Goal: Task Accomplishment & Management: Manage account settings

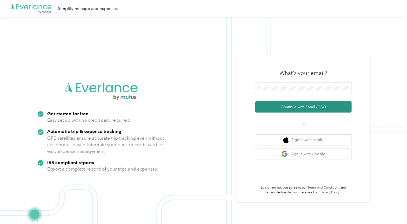
click at [304, 104] on button "Continue with Email / SSO" at bounding box center [303, 106] width 97 height 11
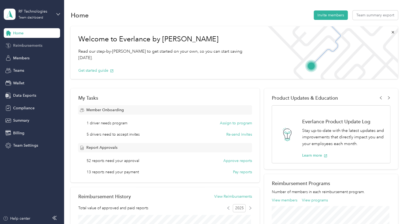
click at [31, 44] on span "Reimbursements" at bounding box center [27, 46] width 29 height 6
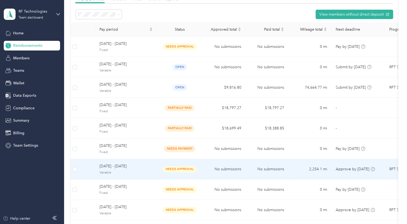
scroll to position [19, 0]
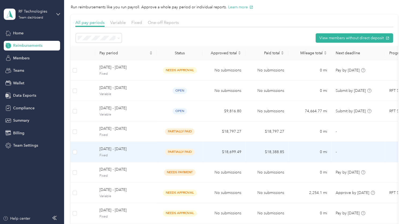
click at [130, 156] on span "Fixed" at bounding box center [126, 155] width 53 height 5
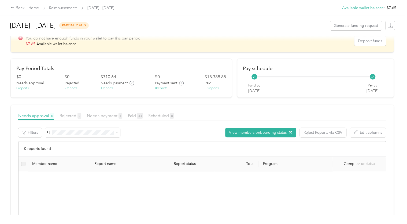
scroll to position [40, 0]
click at [111, 115] on span "Needs payment 1" at bounding box center [104, 115] width 35 height 5
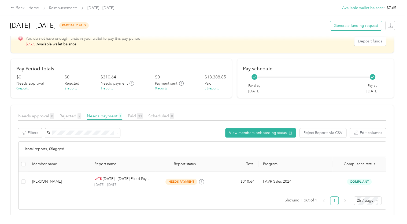
click at [351, 27] on span "Generate funding request" at bounding box center [356, 26] width 44 height 6
click at [179, 42] on div "You do not have enough funds in your wallet to pay this pay period. $ 7.65 Avai…" at bounding box center [186, 41] width 336 height 11
click at [21, 8] on div "Back" at bounding box center [18, 8] width 14 height 6
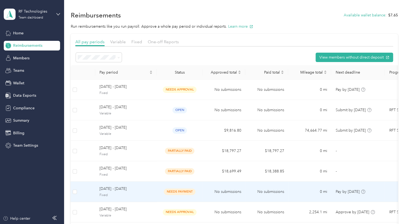
click at [132, 186] on span "January 1 - 31, 2025" at bounding box center [126, 189] width 53 height 6
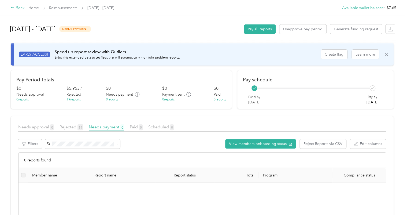
click at [18, 9] on div "Back" at bounding box center [18, 8] width 14 height 6
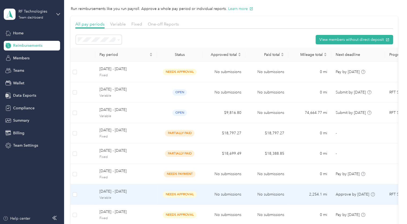
scroll to position [18, 0]
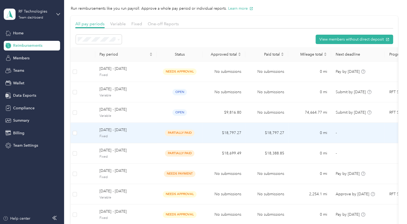
click at [134, 138] on span "Fixed" at bounding box center [126, 136] width 53 height 5
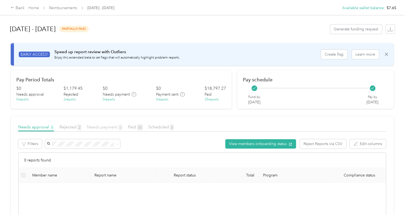
click at [102, 128] on span "Needs payment 0" at bounding box center [104, 126] width 35 height 5
click at [78, 128] on span "2" at bounding box center [80, 127] width 4 height 6
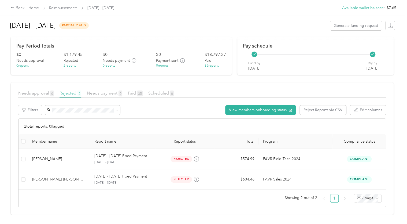
scroll to position [37, 0]
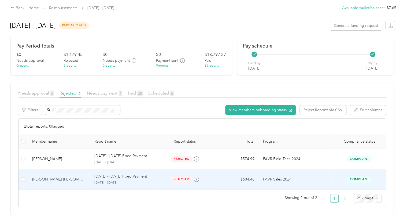
click at [79, 176] on div "Gareth G. II Goetz" at bounding box center [59, 179] width 54 height 6
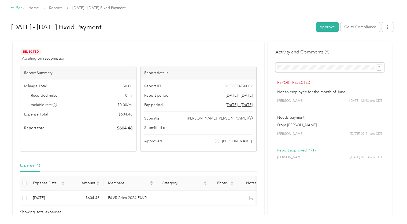
click at [22, 9] on div "Back" at bounding box center [18, 8] width 14 height 6
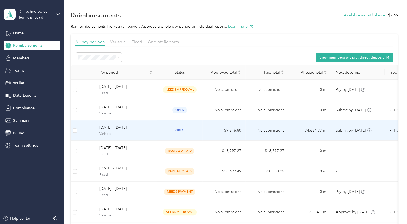
click at [133, 134] on span "Variable" at bounding box center [126, 133] width 53 height 5
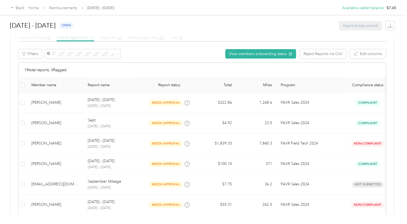
scroll to position [126, 0]
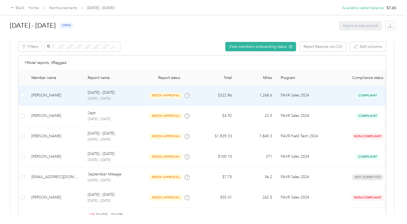
click at [348, 98] on td "Compliant" at bounding box center [368, 95] width 48 height 20
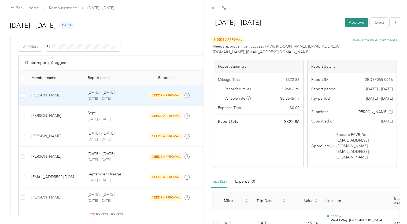
click at [346, 19] on button "Approve" at bounding box center [356, 22] width 23 height 9
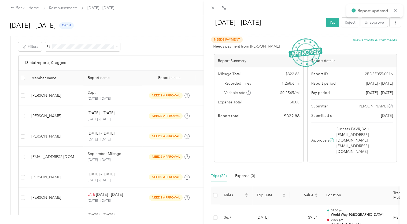
click at [152, 60] on div "Sep 1 - 30, 2025 Pay Reject Unapprove Needs Payment Needs payment from Danae Sc…" at bounding box center [203, 112] width 407 height 224
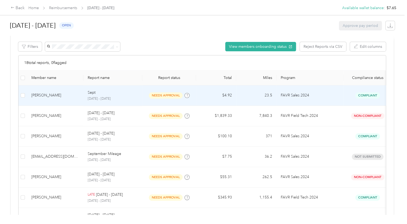
scroll to position [144, 0]
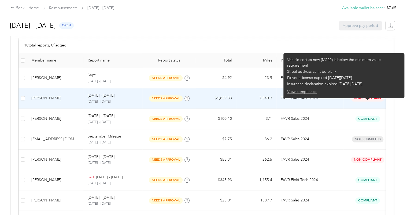
click at [301, 89] on button "View compliance" at bounding box center [302, 92] width 30 height 6
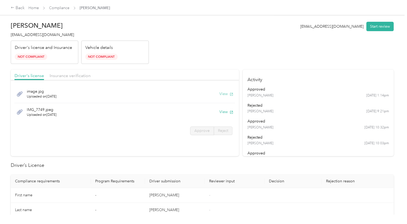
click at [223, 94] on button "View" at bounding box center [226, 94] width 14 height 6
click at [223, 113] on button "View" at bounding box center [226, 112] width 14 height 6
click at [70, 74] on span "Insurance verification" at bounding box center [70, 75] width 41 height 5
